Goal: Task Accomplishment & Management: Manage account settings

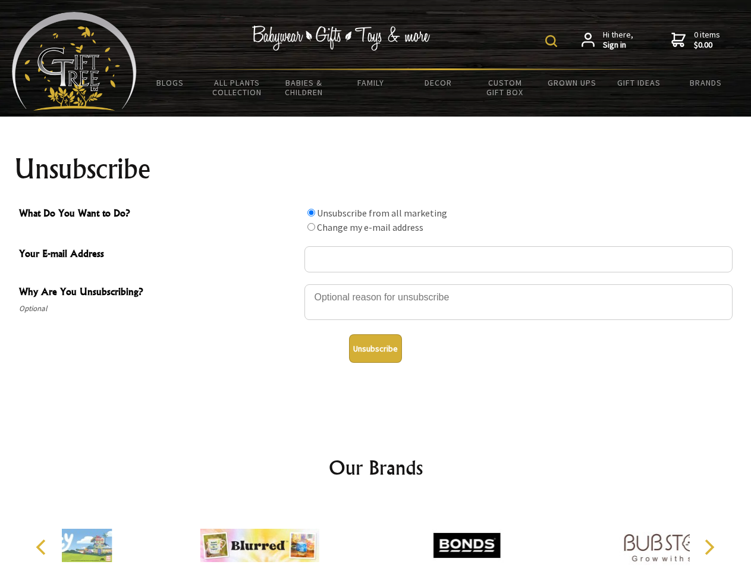
click at [553, 41] on img at bounding box center [551, 41] width 12 height 12
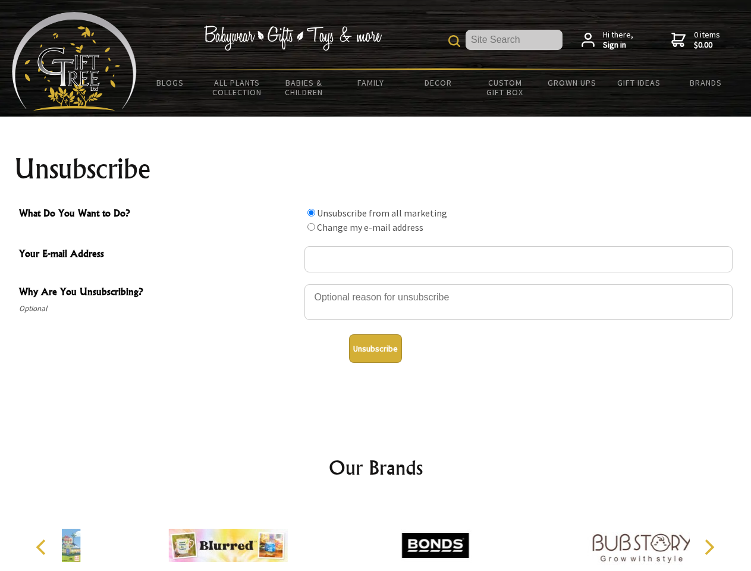
click at [376, 284] on div at bounding box center [518, 304] width 428 height 42
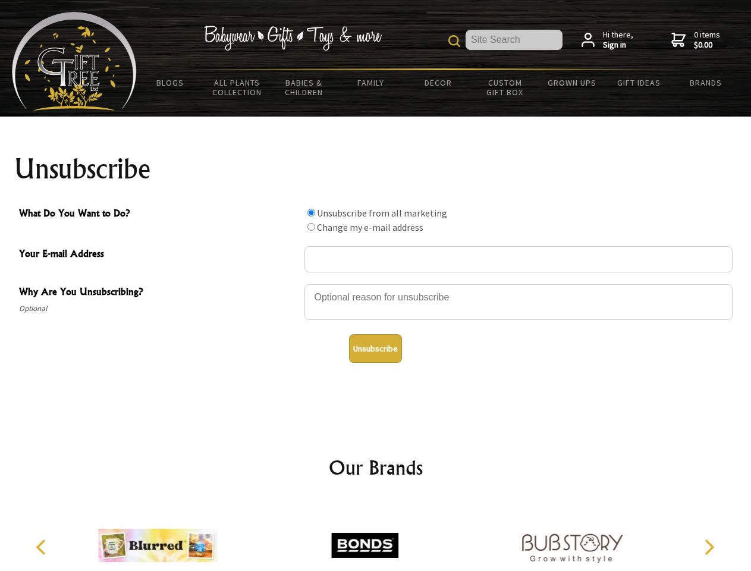
click at [311, 212] on input "What Do You Want to Do?" at bounding box center [311, 213] width 8 height 8
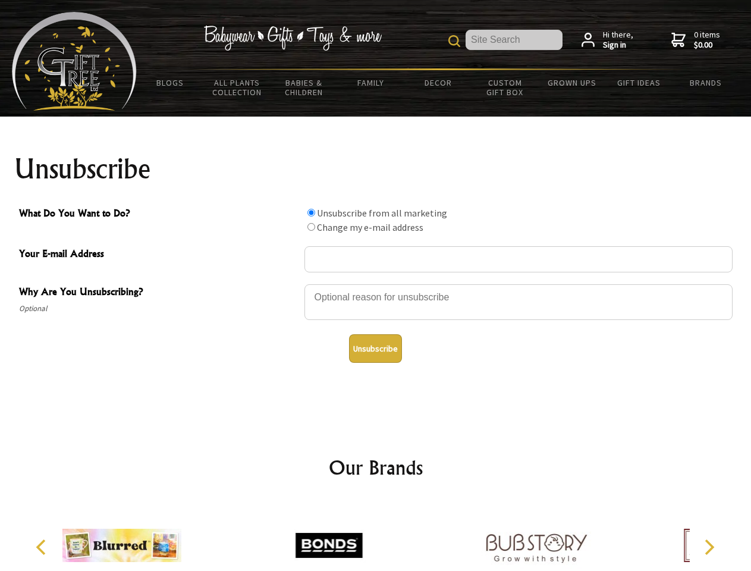
click at [311, 226] on input "What Do You Want to Do?" at bounding box center [311, 227] width 8 height 8
radio input "true"
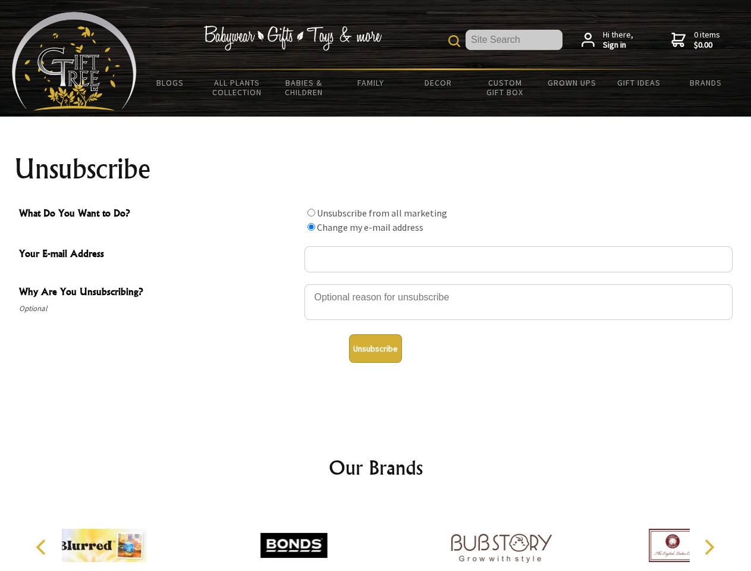
click at [375, 348] on button "Unsubscribe" at bounding box center [375, 348] width 53 height 29
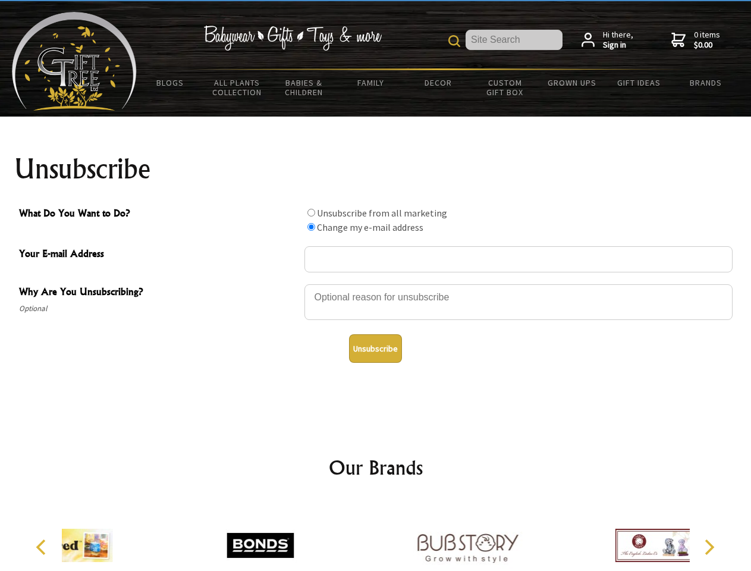
click at [43, 547] on icon "Previous" at bounding box center [41, 546] width 15 height 15
click at [708, 547] on icon "Next" at bounding box center [707, 546] width 15 height 15
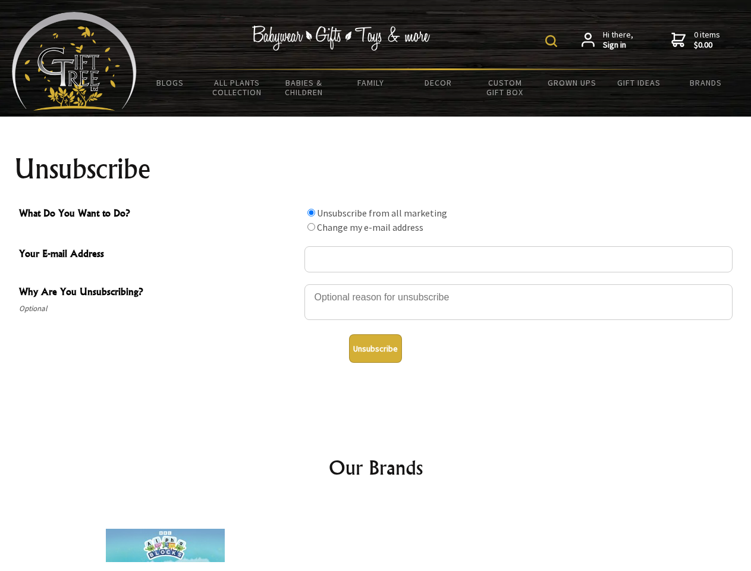
click at [553, 41] on img at bounding box center [551, 41] width 12 height 12
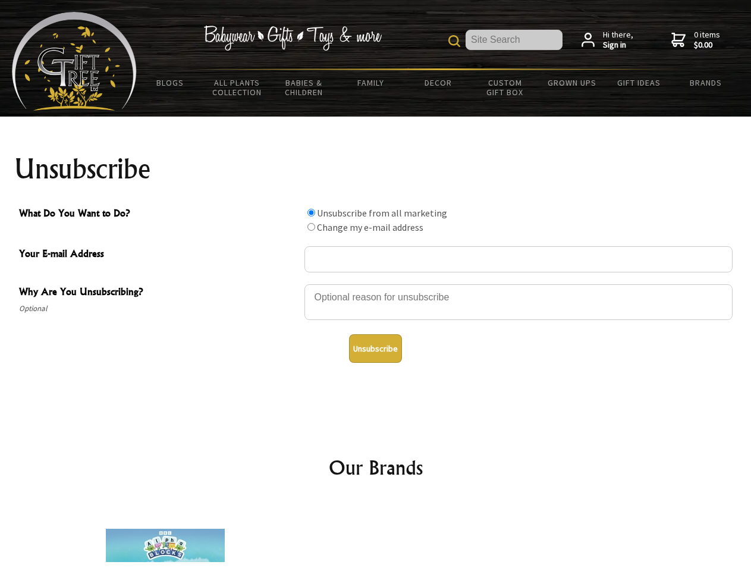
click at [376, 284] on div at bounding box center [518, 304] width 428 height 42
click at [311, 212] on input "What Do You Want to Do?" at bounding box center [311, 213] width 8 height 8
click at [311, 226] on input "What Do You Want to Do?" at bounding box center [311, 227] width 8 height 8
radio input "true"
click at [375, 348] on button "Unsubscribe" at bounding box center [375, 348] width 53 height 29
